Goal: Task Accomplishment & Management: Complete application form

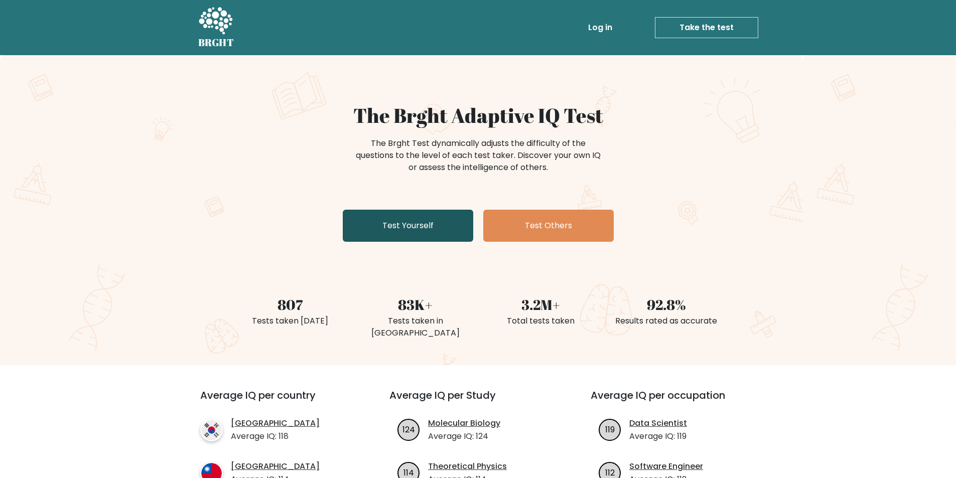
click at [388, 222] on link "Test Yourself" at bounding box center [408, 226] width 130 height 32
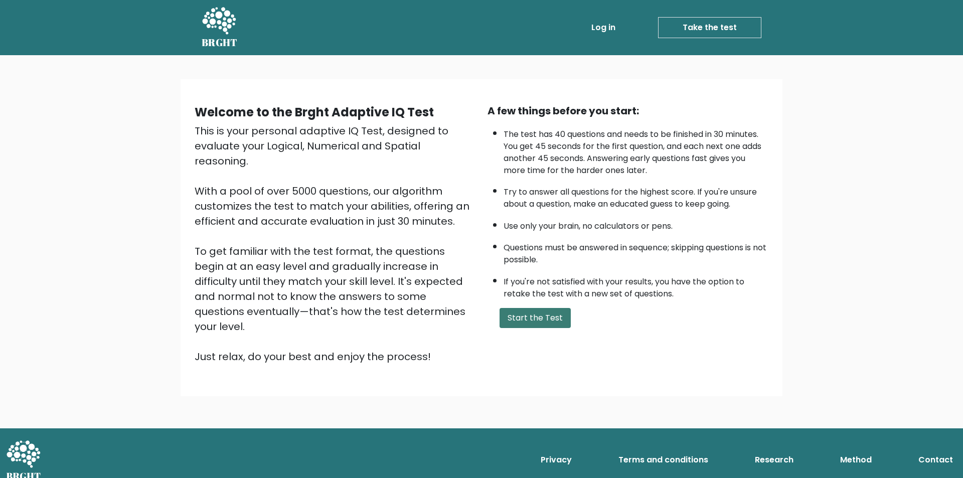
click at [519, 315] on button "Start the Test" at bounding box center [535, 318] width 71 height 20
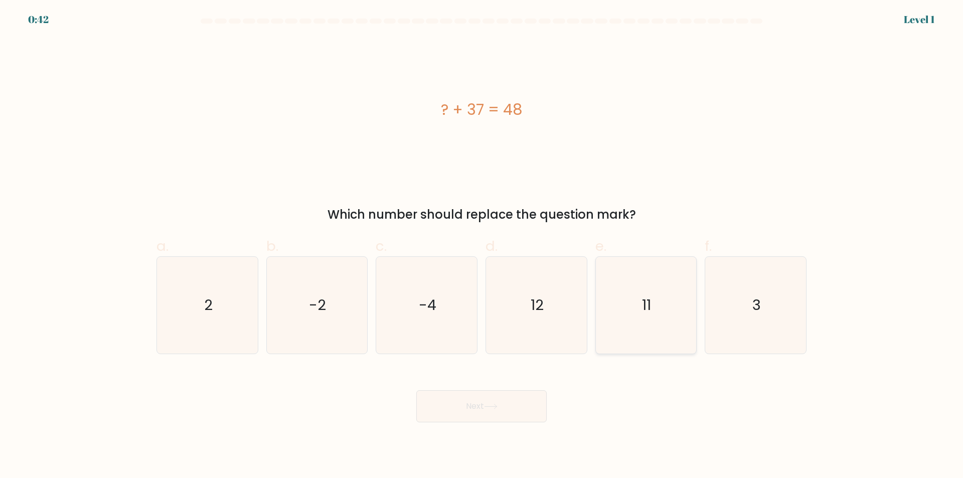
click at [628, 301] on icon "11" at bounding box center [645, 305] width 97 height 97
click at [482, 246] on input "e. 11" at bounding box center [482, 242] width 1 height 7
radio input "true"
click at [516, 403] on button "Next" at bounding box center [481, 406] width 130 height 32
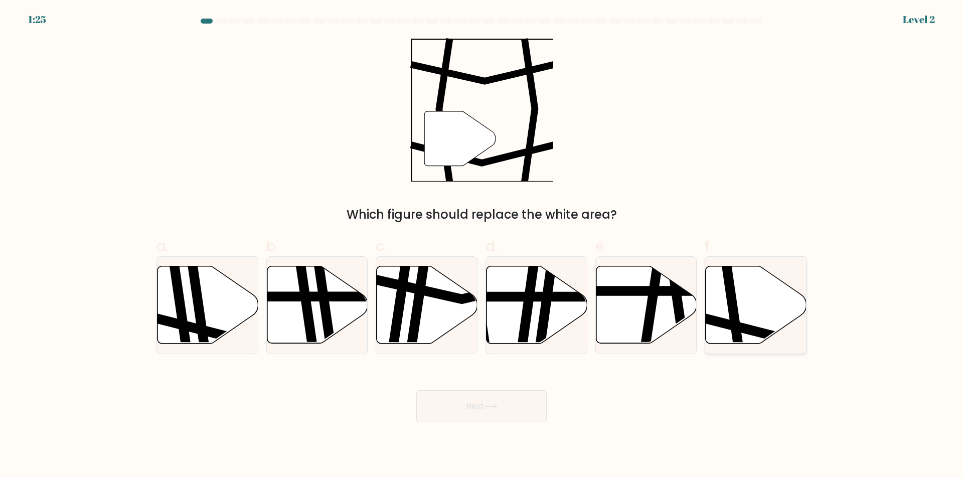
click at [784, 298] on icon at bounding box center [756, 304] width 101 height 77
click at [482, 246] on input "f." at bounding box center [482, 242] width 1 height 7
radio input "true"
click at [483, 403] on button "Next" at bounding box center [481, 406] width 130 height 32
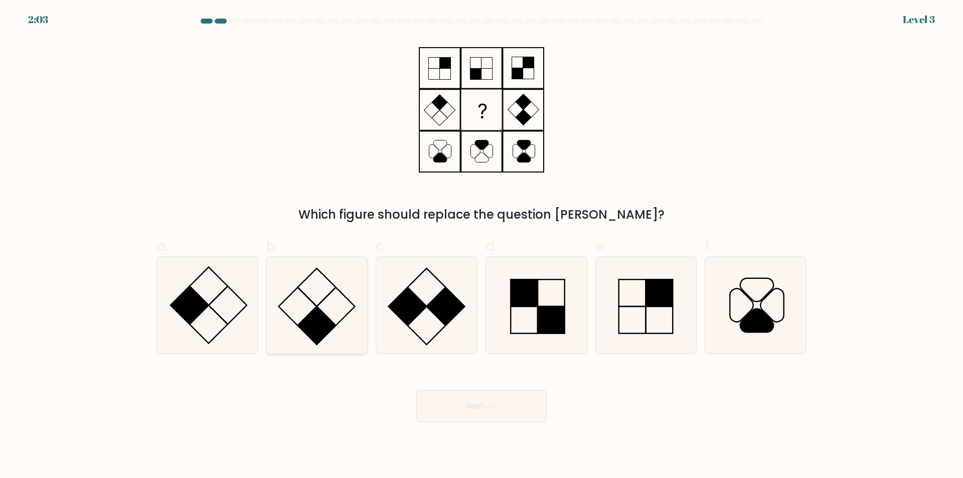
click at [321, 307] on icon at bounding box center [316, 305] width 97 height 97
click at [482, 246] on input "b." at bounding box center [482, 242] width 1 height 7
radio input "true"
click at [591, 416] on div "Next" at bounding box center [481, 394] width 662 height 56
click at [530, 408] on button "Next" at bounding box center [481, 406] width 130 height 32
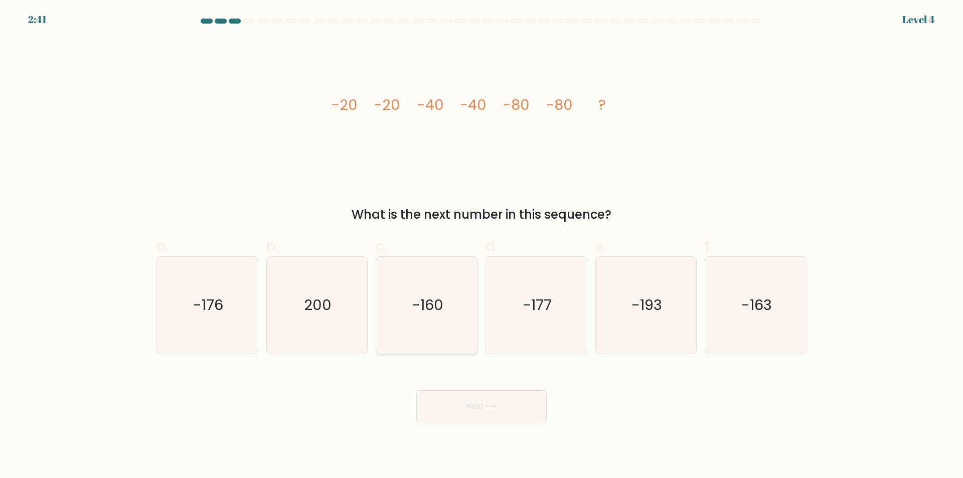
click at [438, 309] on text "-160" at bounding box center [428, 305] width 32 height 20
click at [482, 246] on input "c. -160" at bounding box center [482, 242] width 1 height 7
radio input "true"
click at [495, 397] on button "Next" at bounding box center [481, 406] width 130 height 32
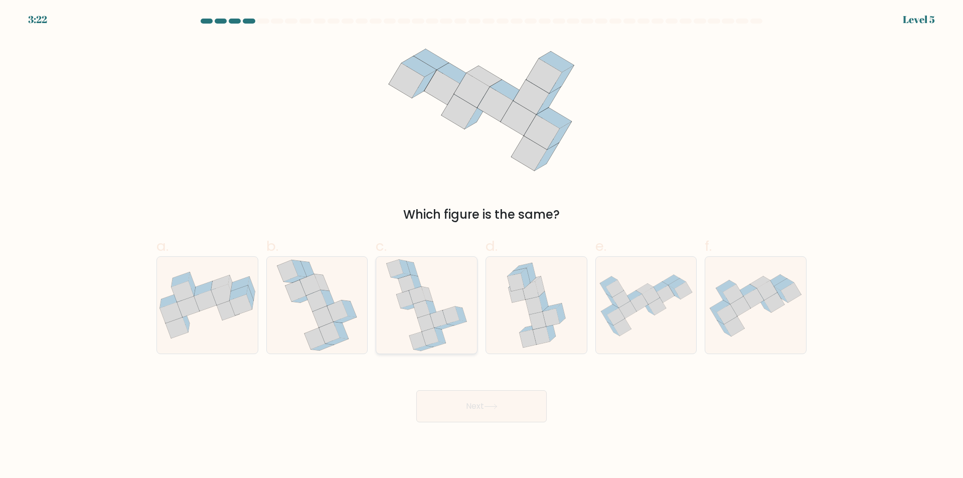
click at [436, 319] on icon at bounding box center [438, 320] width 17 height 18
click at [482, 246] on input "c." at bounding box center [482, 242] width 1 height 7
radio input "true"
click at [496, 397] on button "Next" at bounding box center [481, 406] width 130 height 32
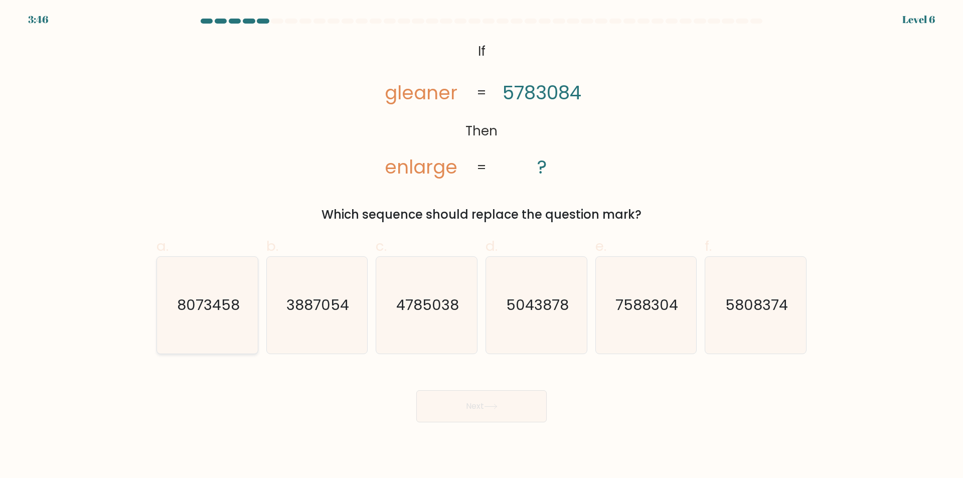
click at [227, 312] on text "8073458" at bounding box center [208, 305] width 63 height 20
click at [482, 246] on input "a. 8073458" at bounding box center [482, 242] width 1 height 7
radio input "true"
click at [527, 421] on button "Next" at bounding box center [481, 406] width 130 height 32
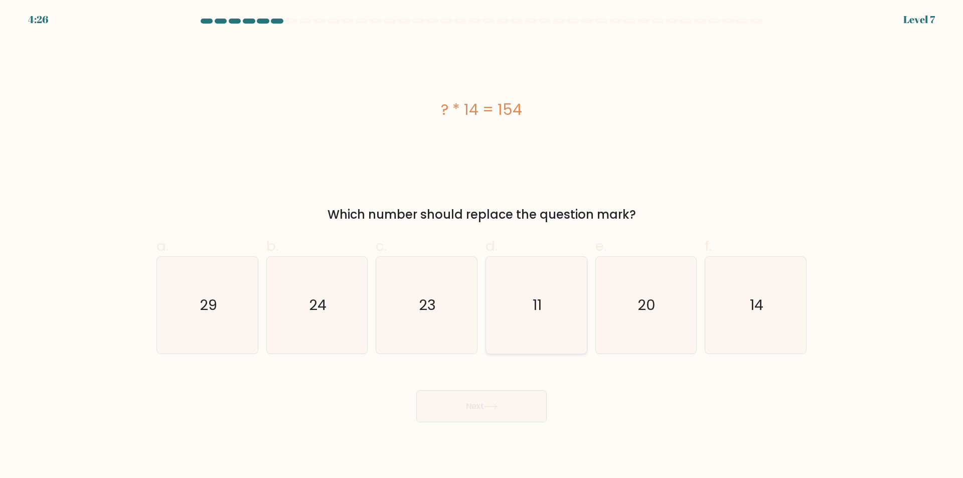
click at [543, 295] on icon "11" at bounding box center [536, 305] width 97 height 97
click at [482, 246] on input "d. 11" at bounding box center [482, 242] width 1 height 7
radio input "true"
click at [514, 408] on button "Next" at bounding box center [481, 406] width 130 height 32
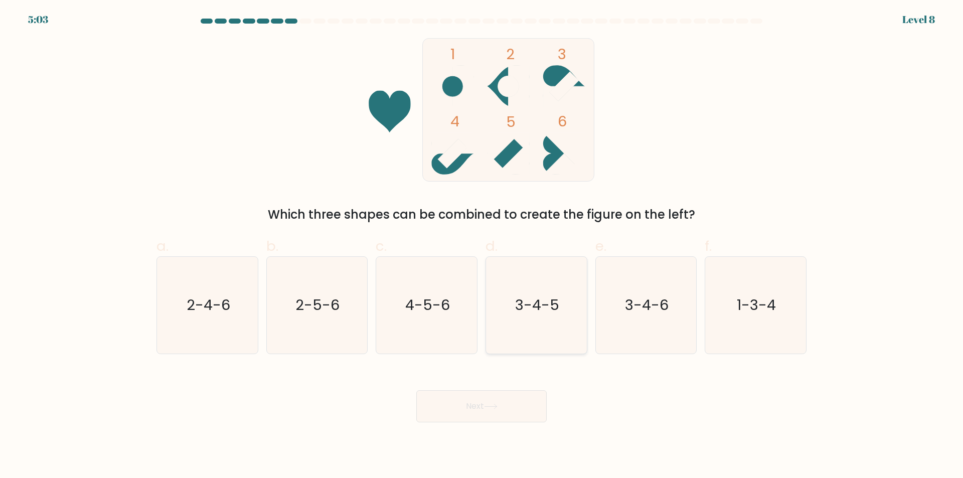
click at [553, 309] on text "3-4-5" at bounding box center [537, 305] width 44 height 20
click at [482, 246] on input "d. 3-4-5" at bounding box center [482, 242] width 1 height 7
radio input "true"
click at [521, 405] on button "Next" at bounding box center [481, 406] width 130 height 32
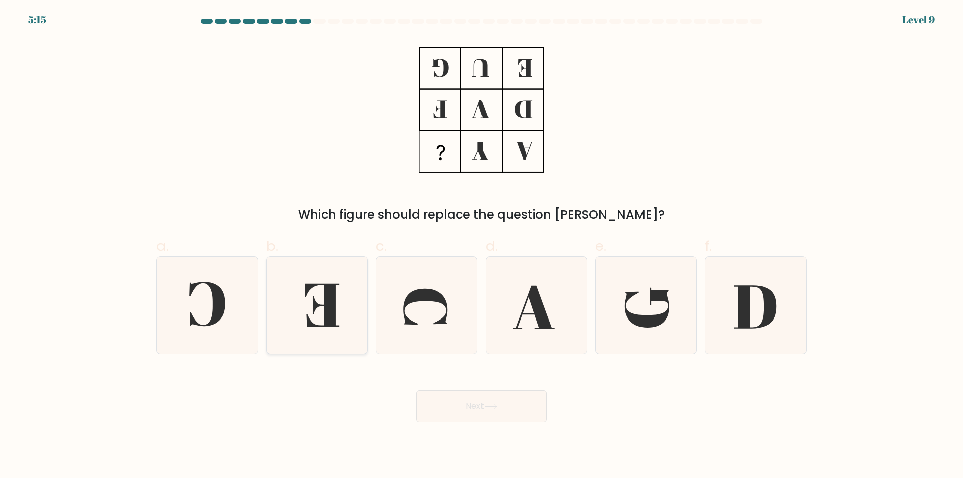
click at [330, 294] on icon at bounding box center [323, 305] width 34 height 43
click at [482, 246] on input "b." at bounding box center [482, 242] width 1 height 7
radio input "true"
click at [493, 406] on icon at bounding box center [491, 407] width 14 height 6
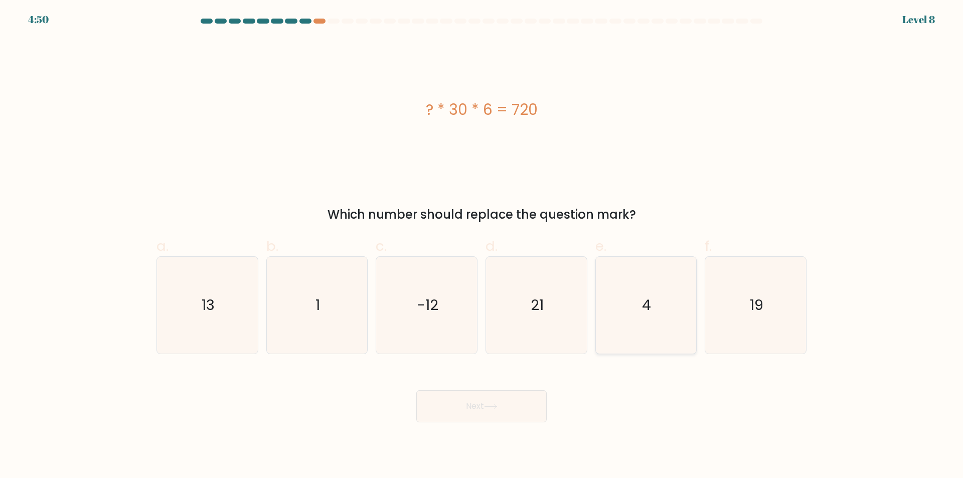
click at [633, 323] on icon "4" at bounding box center [645, 305] width 97 height 97
click at [482, 246] on input "e. 4" at bounding box center [482, 242] width 1 height 7
radio input "true"
click at [529, 408] on button "Next" at bounding box center [481, 406] width 130 height 32
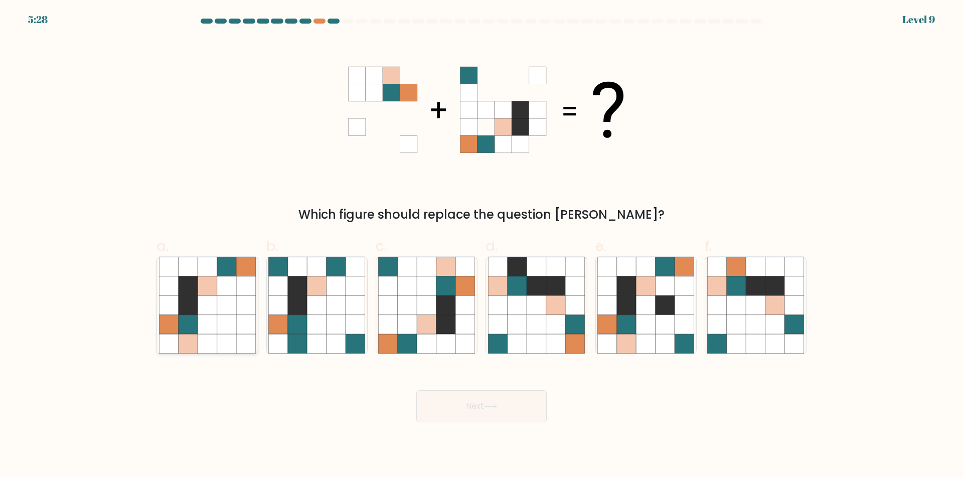
click at [226, 278] on icon at bounding box center [226, 285] width 19 height 19
click at [482, 246] on input "a." at bounding box center [482, 242] width 1 height 7
radio input "true"
click at [516, 414] on button "Next" at bounding box center [481, 406] width 130 height 32
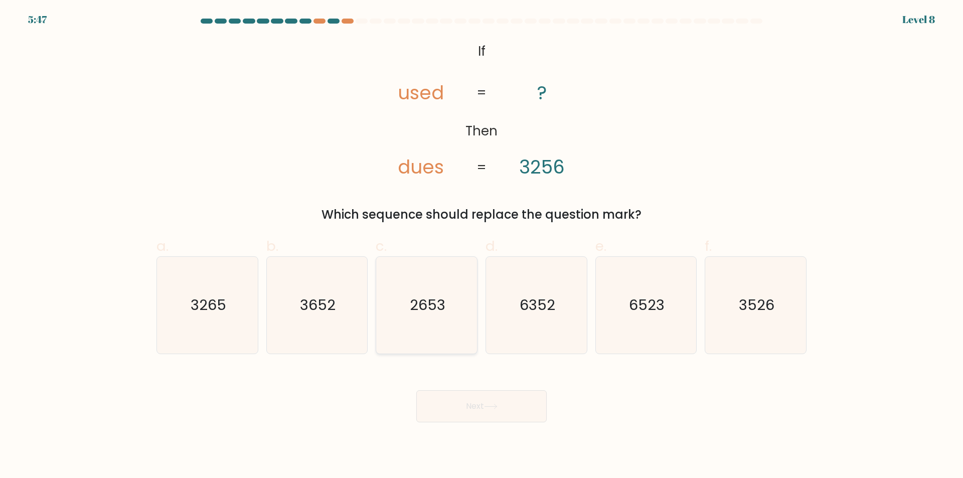
click at [442, 298] on text "2653" at bounding box center [428, 305] width 36 height 20
click at [482, 246] on input "c. 2653" at bounding box center [482, 242] width 1 height 7
radio input "true"
click at [497, 408] on icon at bounding box center [491, 407] width 14 height 6
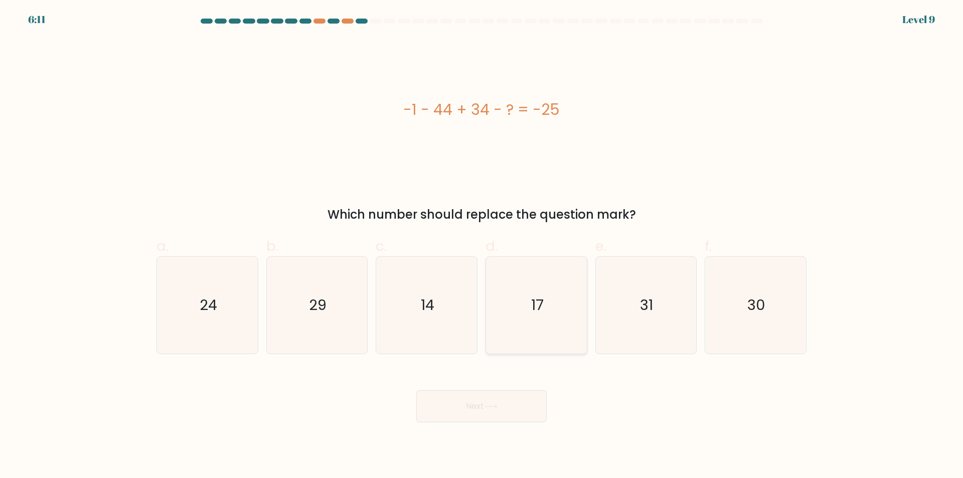
click at [545, 316] on icon "17" at bounding box center [536, 305] width 97 height 97
click at [482, 246] on input "d. 17" at bounding box center [482, 242] width 1 height 7
radio input "true"
click at [486, 416] on button "Next" at bounding box center [481, 406] width 130 height 32
